Goal: Task Accomplishment & Management: Complete application form

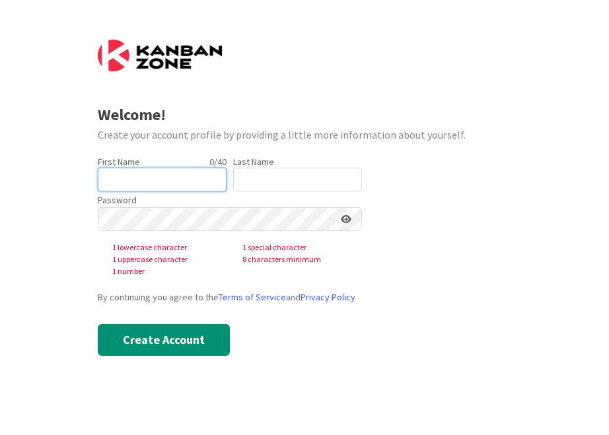
click at [152, 184] on input "text" at bounding box center [162, 180] width 129 height 24
type input "[PERSON_NAME]"
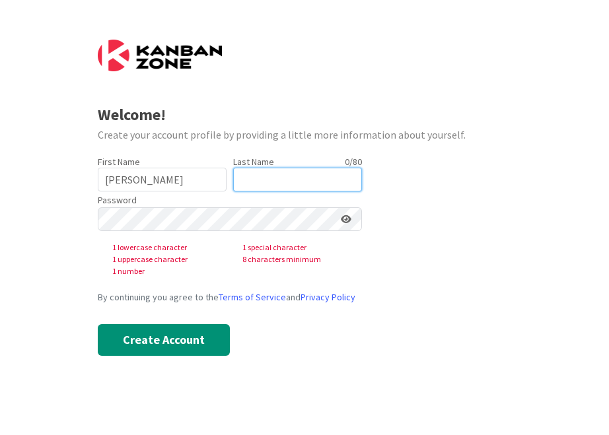
click at [265, 182] on input "text" at bounding box center [297, 180] width 129 height 24
type input "Dameworth"
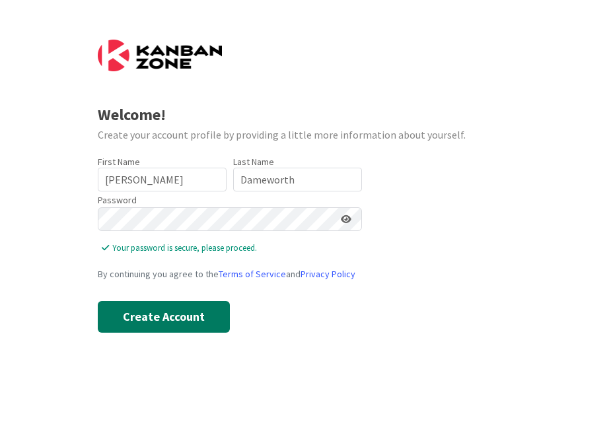
click at [190, 316] on button "Create Account" at bounding box center [164, 317] width 132 height 32
